Goal: Check status: Check status

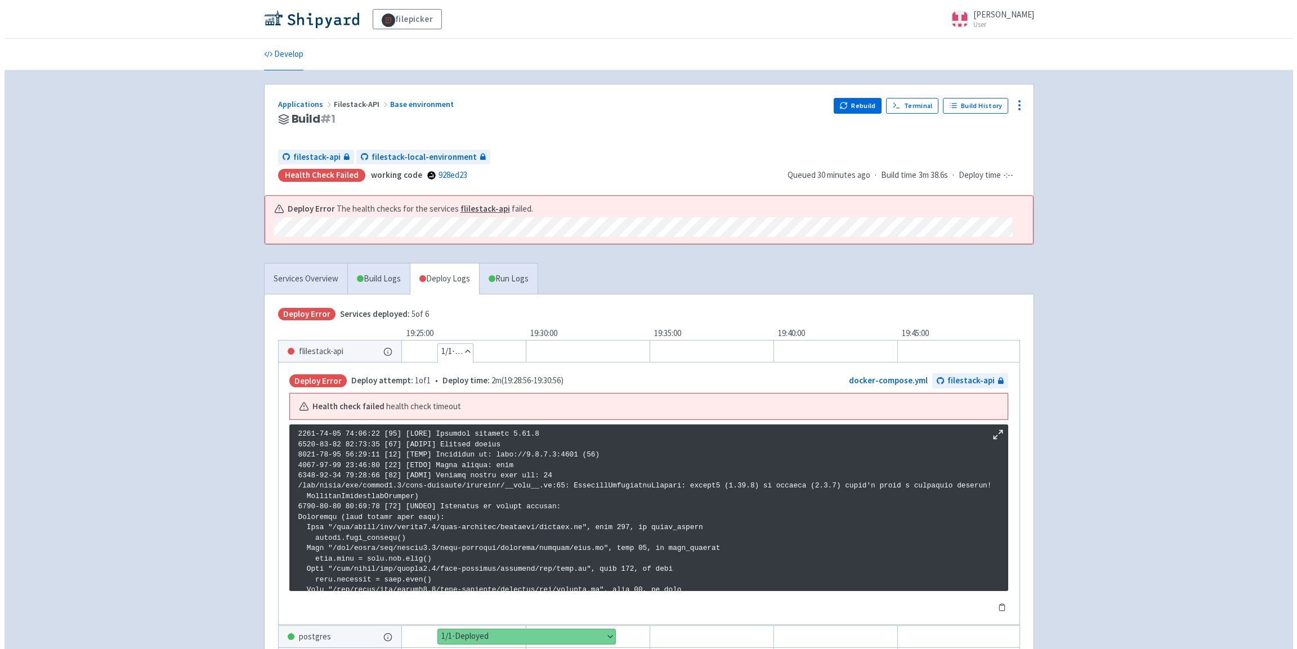
scroll to position [1455, 0]
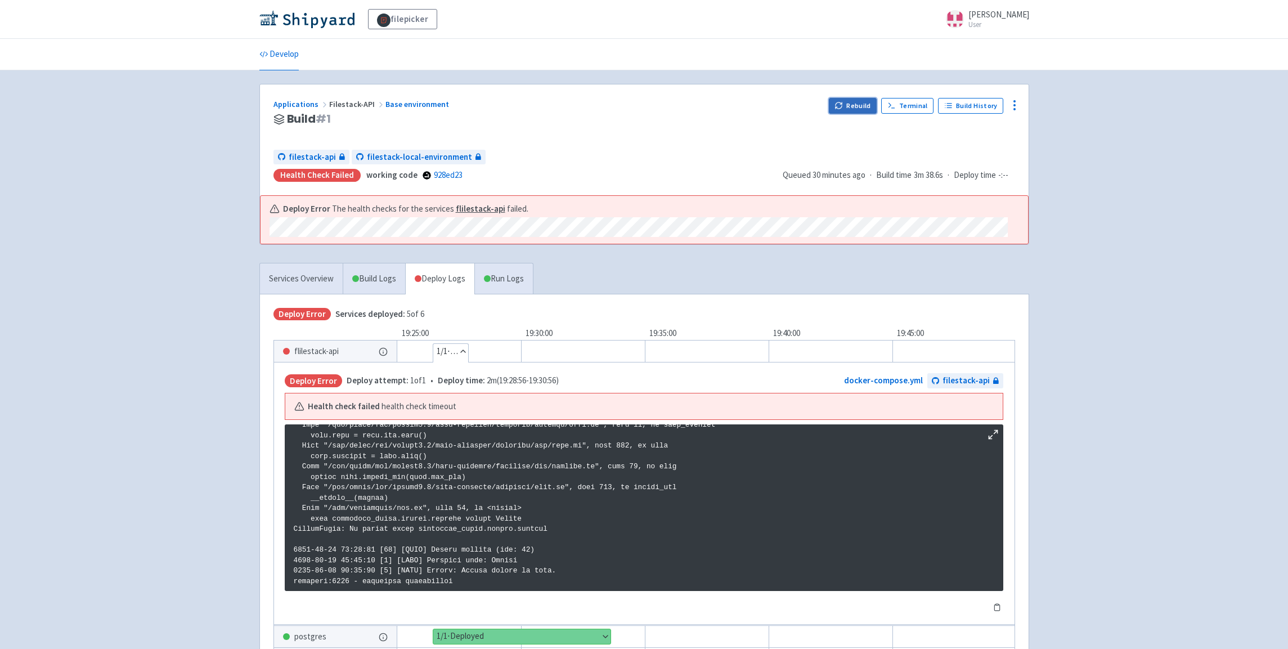
click at [863, 106] on button "Rebuild" at bounding box center [853, 106] width 48 height 16
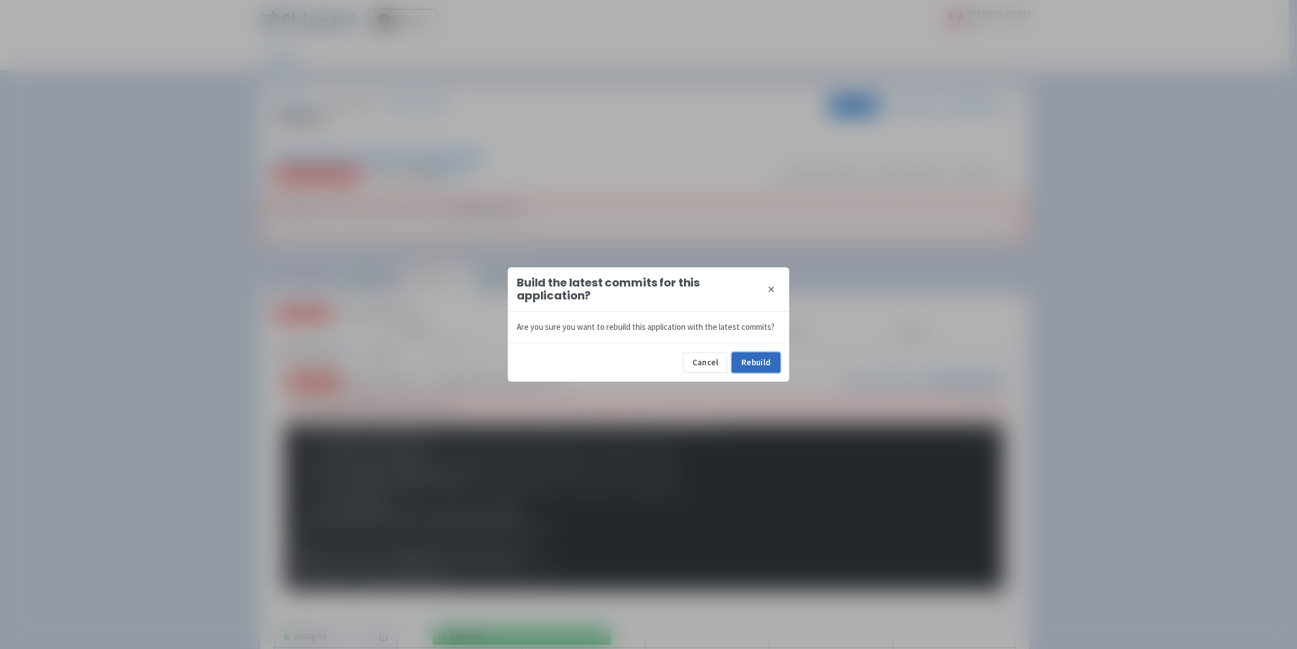
click at [765, 364] on button "Rebuild" at bounding box center [756, 362] width 48 height 20
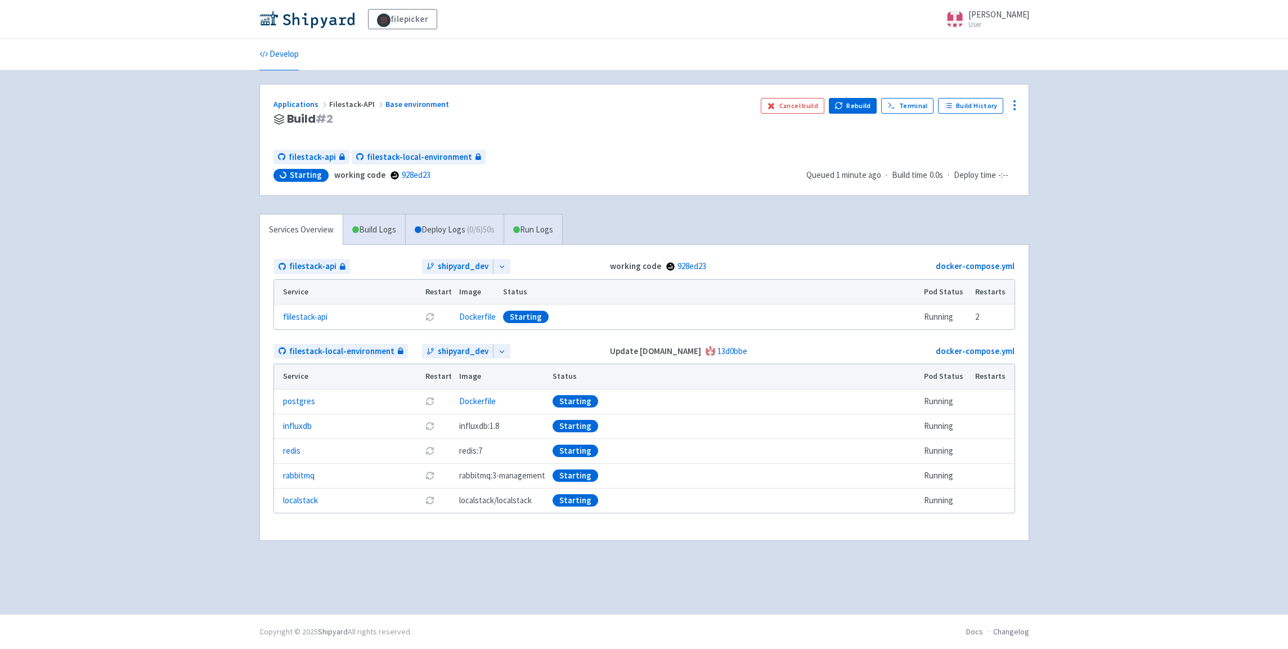
click at [1162, 188] on div "filepicker selwin-sangha User Profile Sign out Develop" at bounding box center [644, 307] width 1288 height 614
click at [467, 230] on link "Deploy Logs ( 0 / 6 ) (1:21)" at bounding box center [457, 229] width 105 height 31
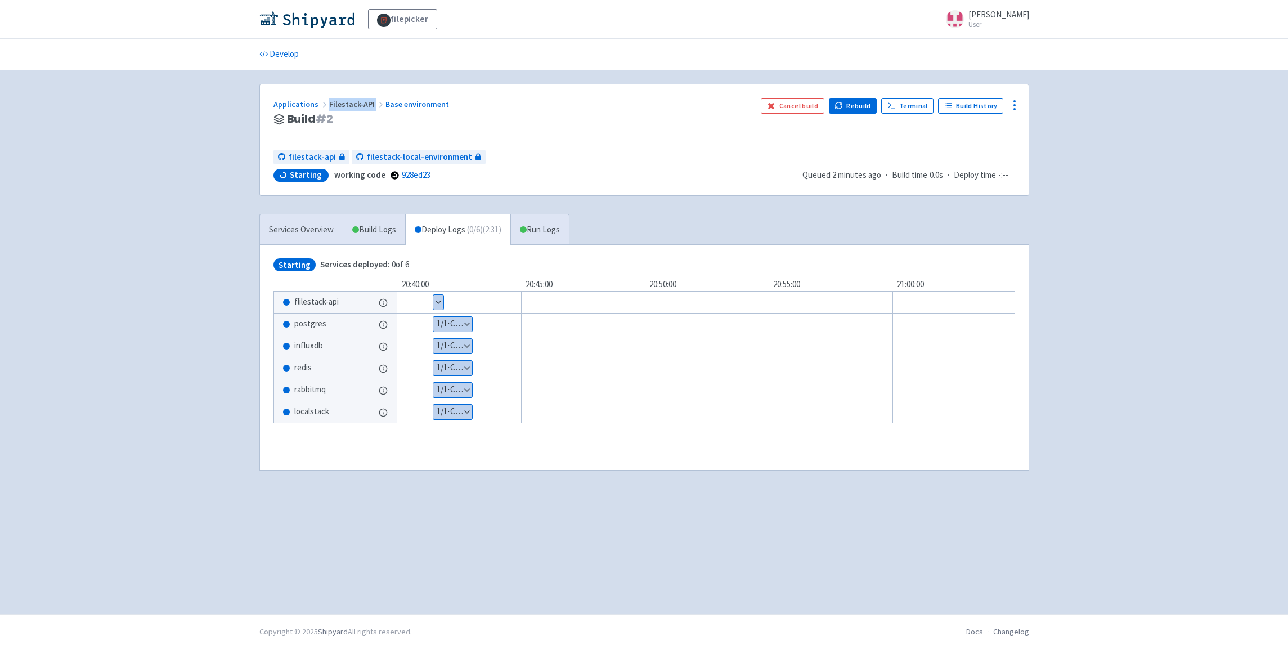
drag, startPoint x: 327, startPoint y: 104, endPoint x: 370, endPoint y: 105, distance: 43.3
click at [370, 105] on span "Filestack-API" at bounding box center [357, 104] width 56 height 10
copy span "Filestack-API"
click at [439, 304] on button "Show details" at bounding box center [438, 302] width 10 height 15
